Goal: Navigation & Orientation: Find specific page/section

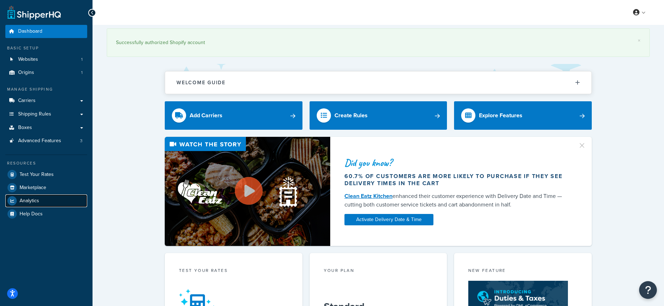
click at [43, 197] on link "Analytics" at bounding box center [46, 201] width 82 height 13
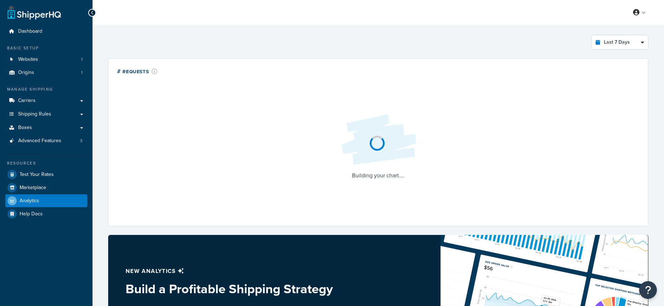
select select "last_7_days"
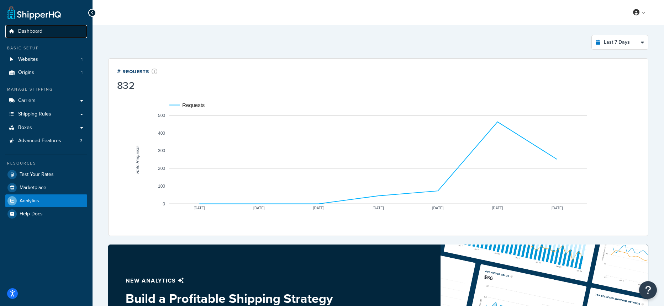
click at [41, 35] on span "Dashboard" at bounding box center [30, 31] width 24 height 6
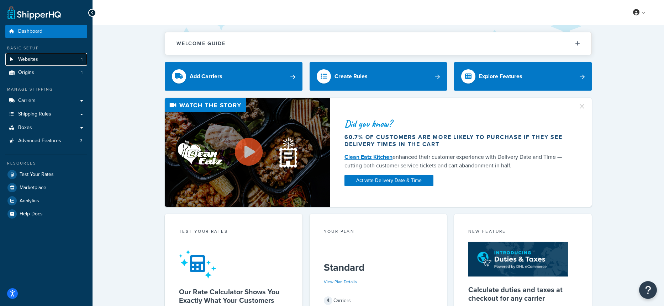
click at [34, 59] on span "Websites" at bounding box center [28, 60] width 20 height 6
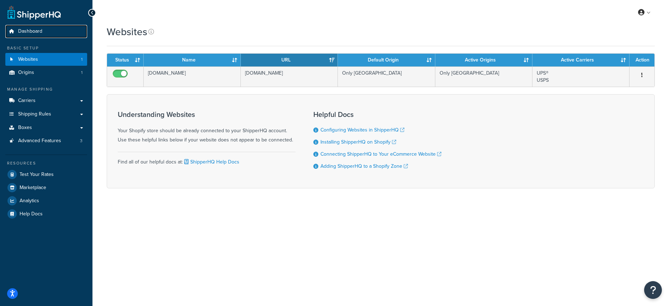
click at [33, 31] on span "Dashboard" at bounding box center [30, 31] width 24 height 6
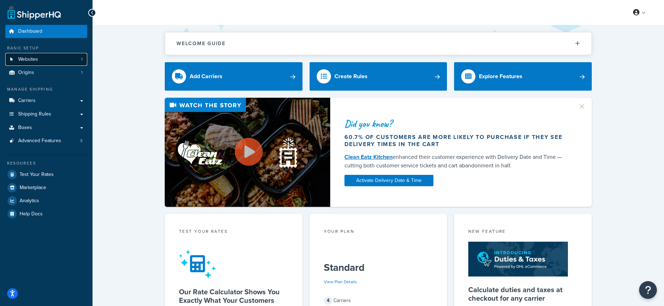
click at [50, 59] on link "Websites 1" at bounding box center [46, 59] width 82 height 13
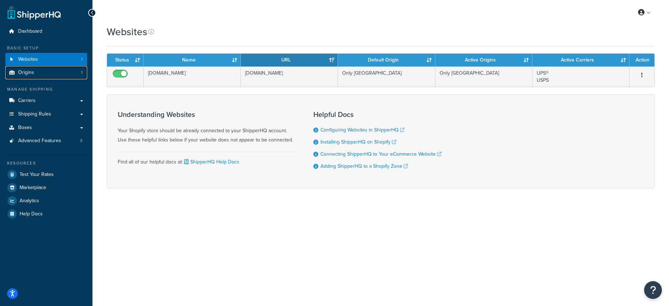
click at [29, 74] on span "Origins" at bounding box center [26, 73] width 16 height 6
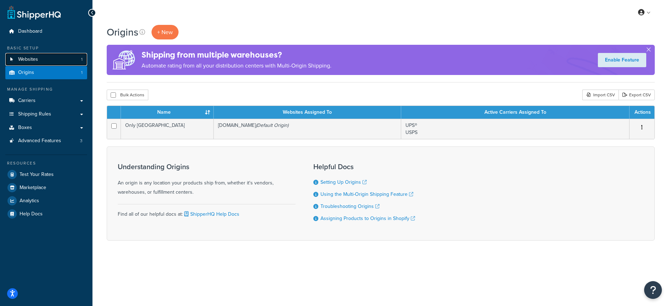
click at [34, 60] on span "Websites" at bounding box center [28, 60] width 20 height 6
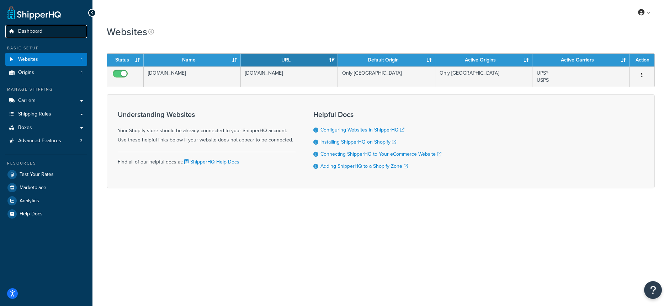
click at [24, 30] on span "Dashboard" at bounding box center [30, 31] width 24 height 6
